Goal: Obtain resource: Download file/media

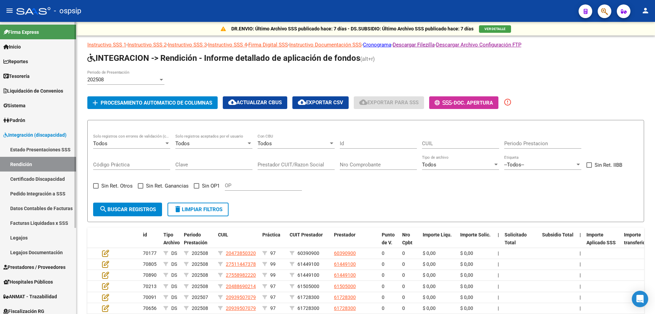
click at [35, 269] on span "Prestadores / Proveedores" at bounding box center [34, 267] width 62 height 8
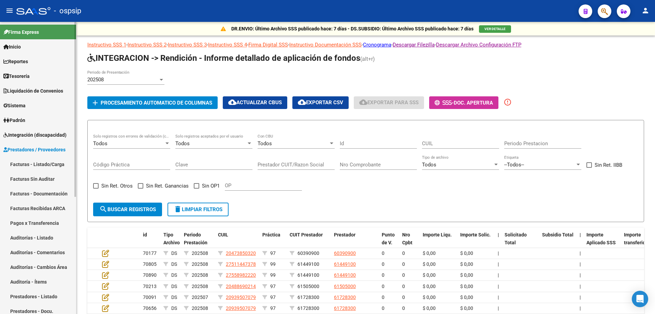
click at [35, 165] on link "Facturas - Listado/Carga" at bounding box center [38, 164] width 76 height 15
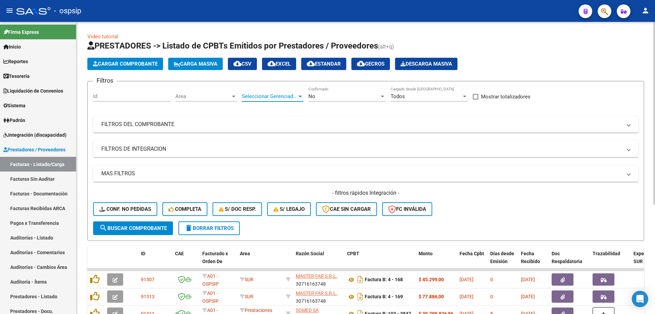
click at [272, 97] on span "Seleccionar Gerenciador" at bounding box center [269, 96] width 55 height 6
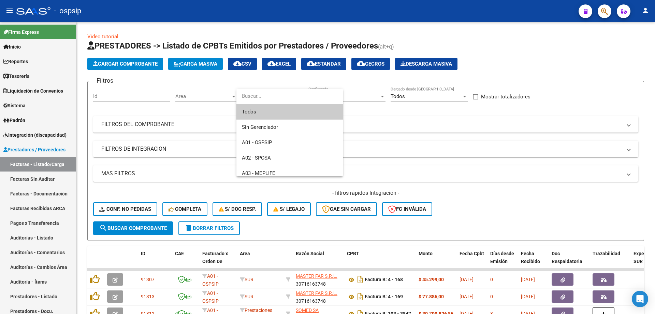
click at [274, 117] on span "Todos" at bounding box center [290, 111] width 96 height 15
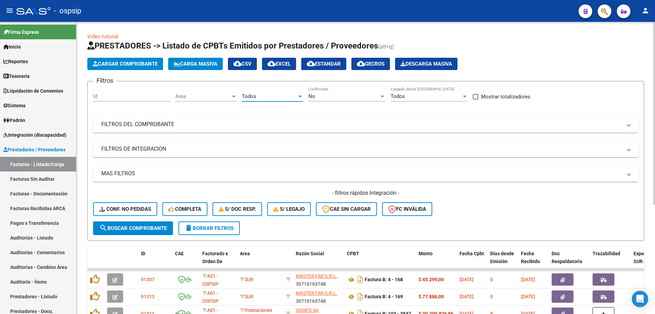
click at [360, 91] on div "No Confirmado" at bounding box center [346, 94] width 77 height 15
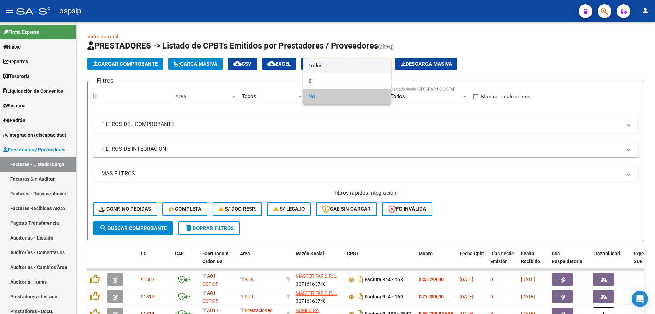
click at [356, 63] on span "Todos" at bounding box center [346, 65] width 77 height 15
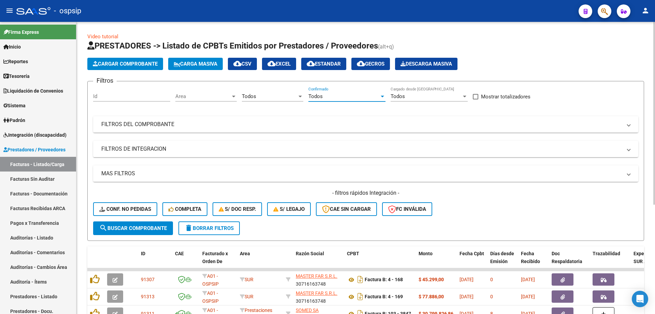
click at [409, 96] on div "Todos" at bounding box center [426, 96] width 71 height 6
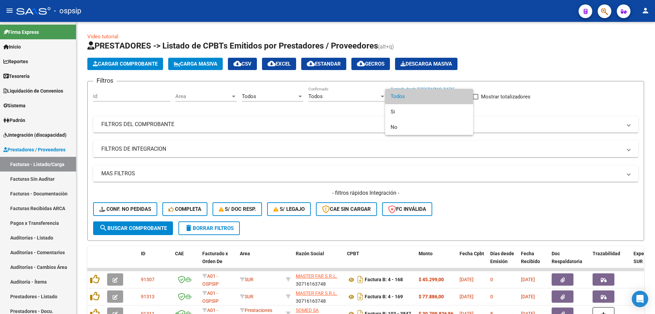
click at [404, 93] on span "Todos" at bounding box center [429, 96] width 77 height 15
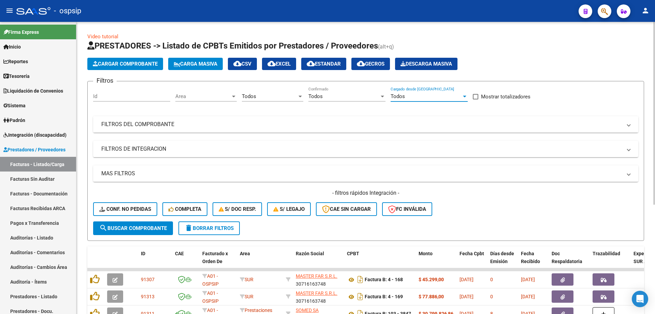
click at [212, 127] on mat-panel-title "FILTROS DEL COMPROBANTE" at bounding box center [361, 124] width 521 height 8
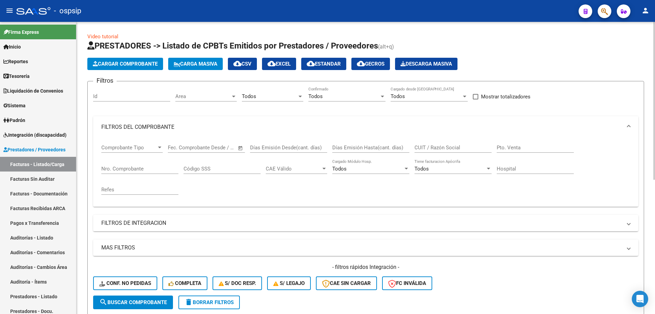
click at [437, 147] on input "CUIT / Razón Social" at bounding box center [453, 147] width 77 height 6
click at [424, 145] on input "CIRSA" at bounding box center [453, 147] width 77 height 6
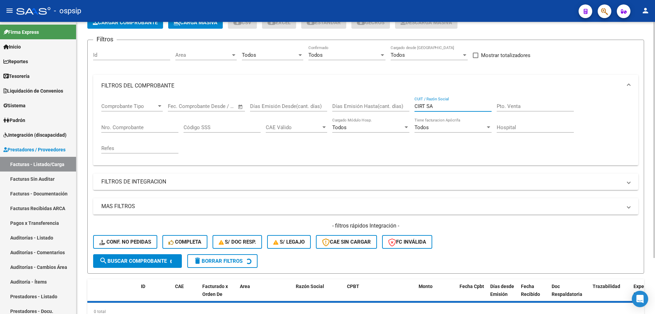
scroll to position [69, 0]
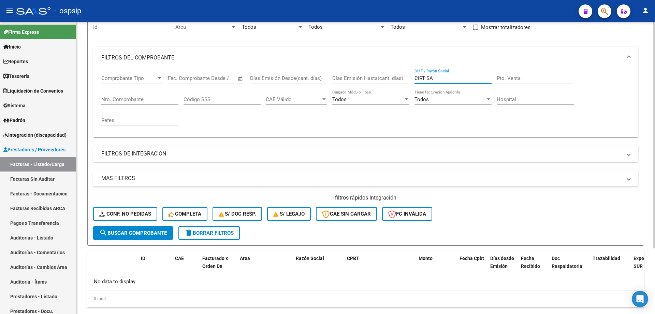
type input "CIRT SA"
drag, startPoint x: 432, startPoint y: 72, endPoint x: 377, endPoint y: 66, distance: 54.6
click at [377, 66] on mat-expansion-panel "FILTROS DEL COMPROBANTE Comprobante Tipo Comprobante Tipo Fecha inicio – Fecha …" at bounding box center [365, 92] width 545 height 90
paste input "30714270555"
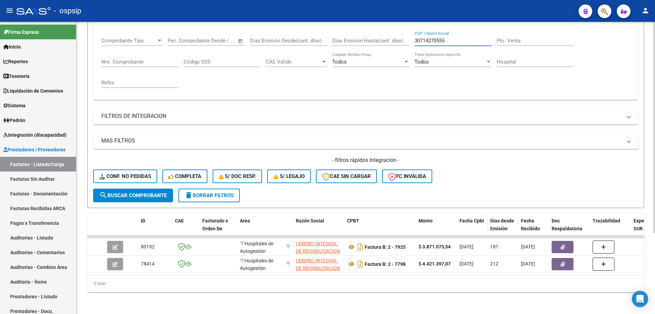
scroll to position [112, 0]
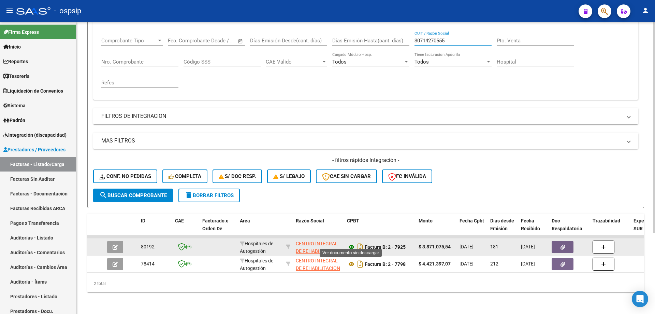
type input "30714270555"
click at [349, 243] on icon at bounding box center [351, 247] width 9 height 8
click at [566, 241] on button "button" at bounding box center [563, 247] width 22 height 12
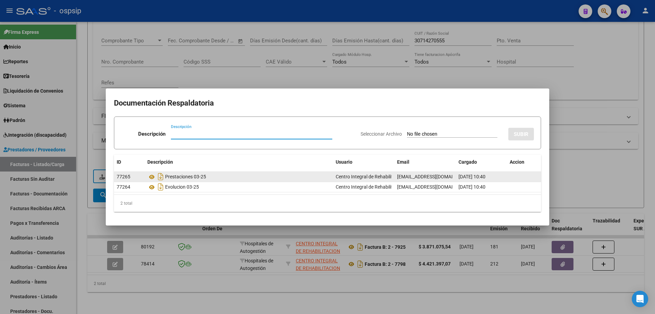
click at [184, 178] on div "Prestaciones 03-25" at bounding box center [238, 176] width 183 height 11
click at [162, 175] on icon "Descargar documento" at bounding box center [160, 176] width 9 height 11
click at [153, 175] on icon at bounding box center [151, 177] width 9 height 8
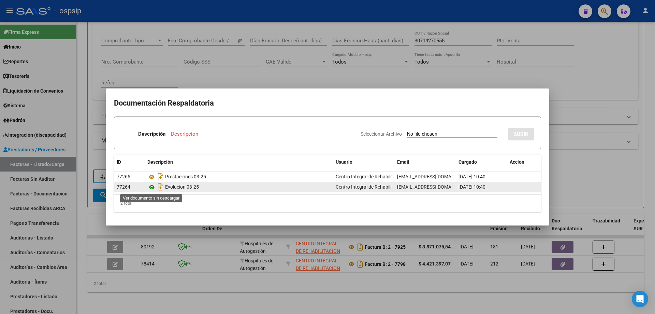
click at [151, 186] on icon at bounding box center [151, 187] width 9 height 8
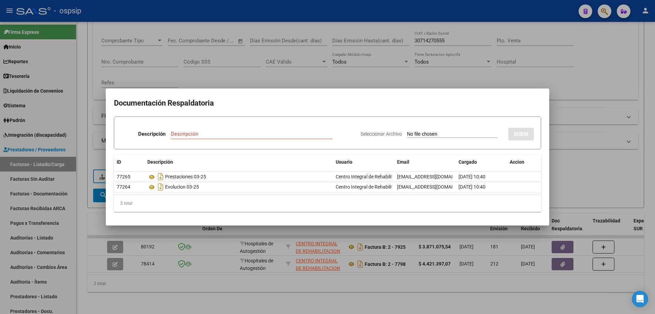
click at [589, 97] on div at bounding box center [327, 157] width 655 height 314
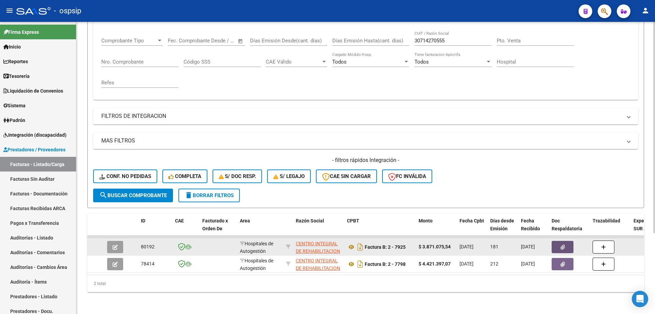
click at [558, 241] on button "button" at bounding box center [563, 247] width 22 height 12
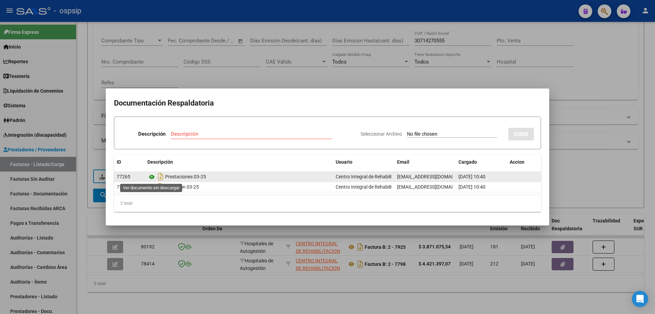
click at [151, 176] on icon at bounding box center [151, 177] width 9 height 8
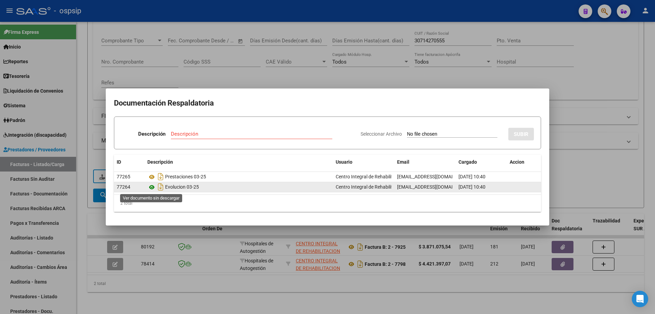
click at [151, 186] on icon at bounding box center [151, 187] width 9 height 8
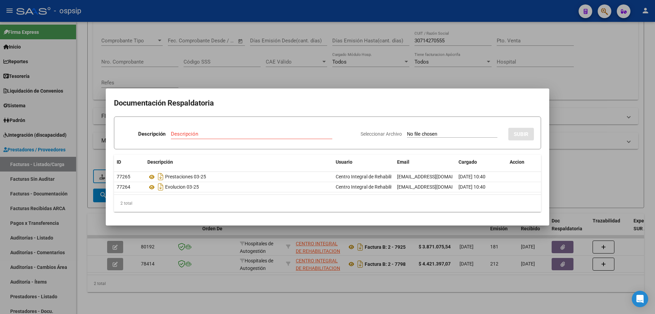
click at [574, 89] on div at bounding box center [327, 157] width 655 height 314
